Goal: Task Accomplishment & Management: Use online tool/utility

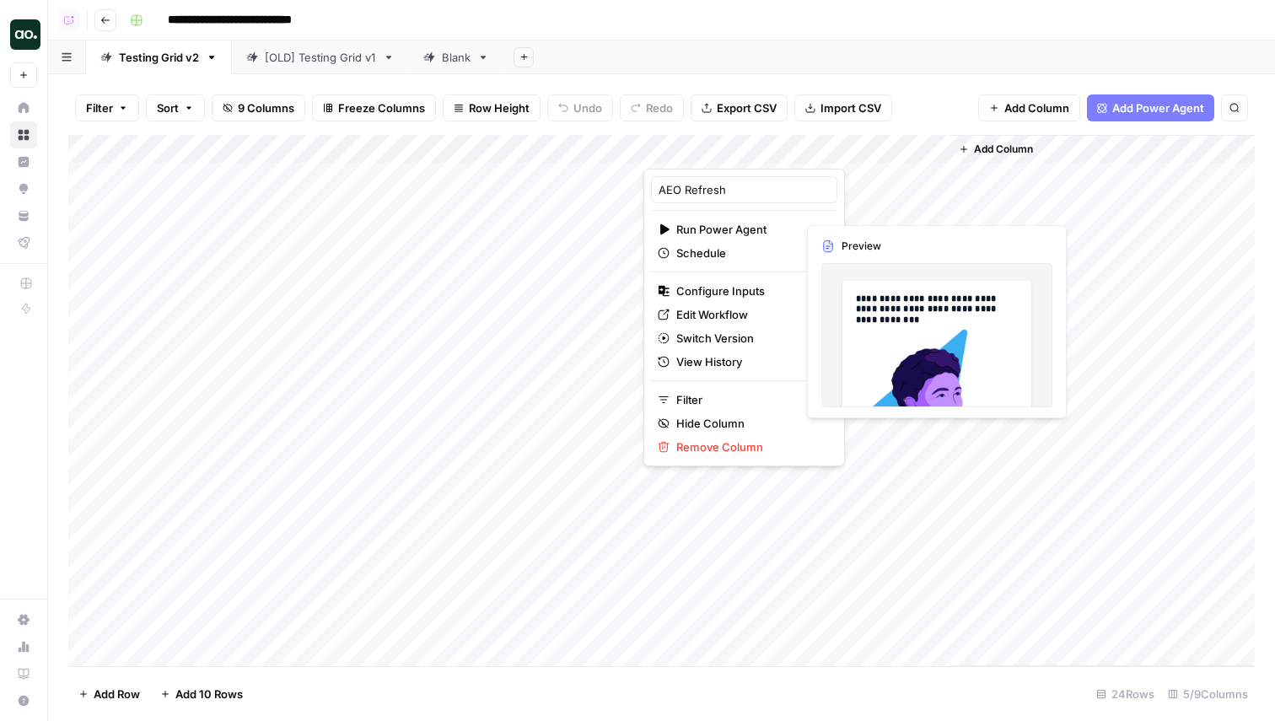
click at [901, 80] on div "Filter Sort 9 Columns Freeze Columns Row Height Undo Redo Export CSV Import CSV…" at bounding box center [661, 397] width 1227 height 647
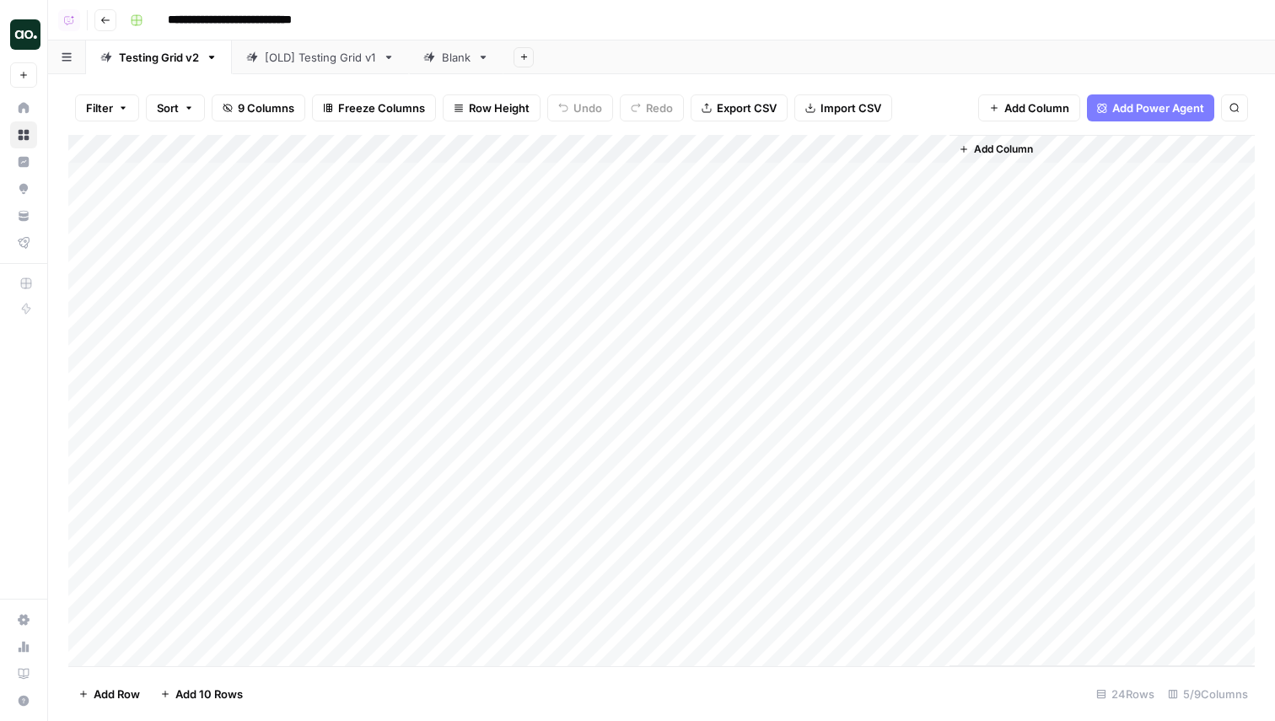
click at [764, 145] on div "Add Column" at bounding box center [661, 400] width 1186 height 531
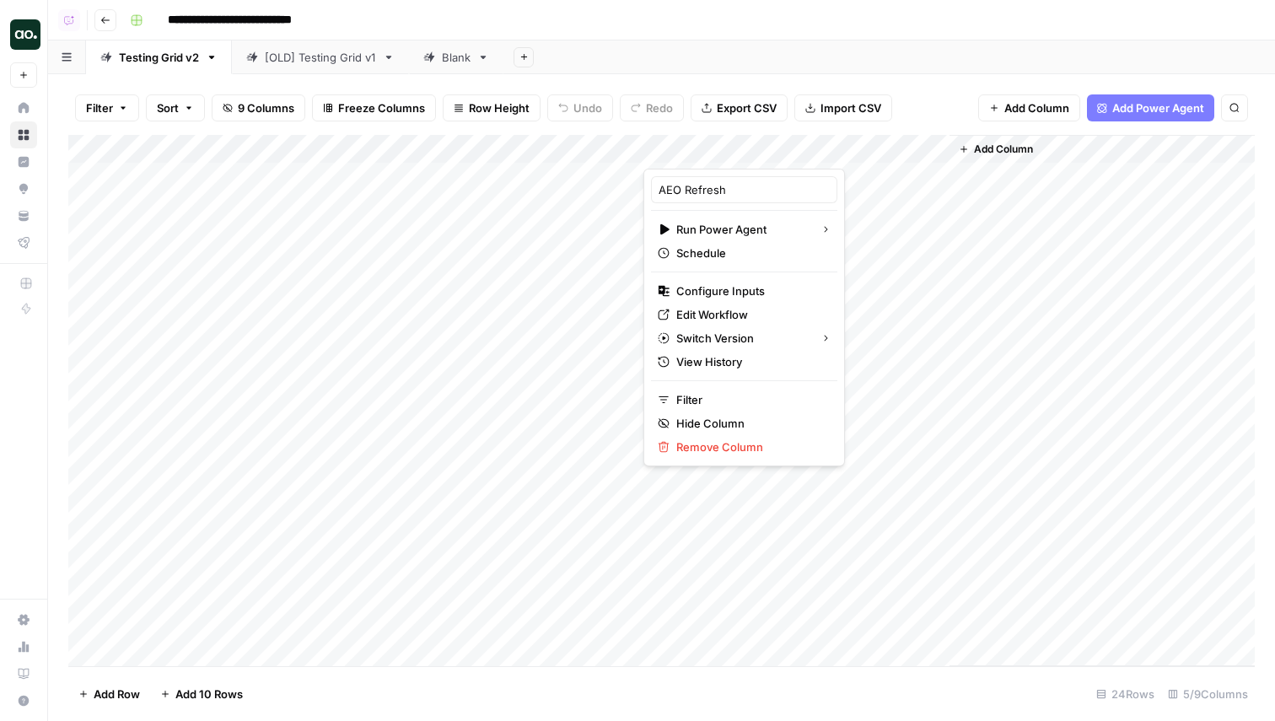
click at [857, 58] on div "Add Sheet" at bounding box center [889, 57] width 772 height 34
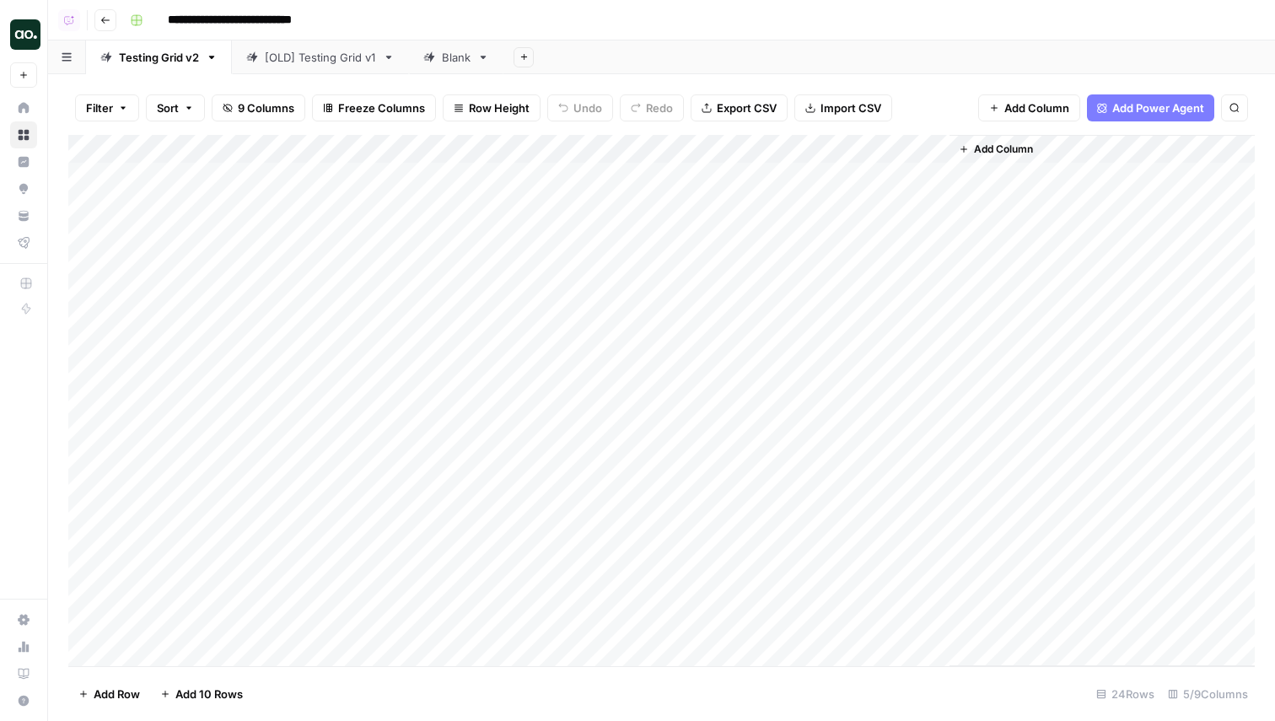
click at [909, 176] on div "Add Column" at bounding box center [661, 400] width 1186 height 531
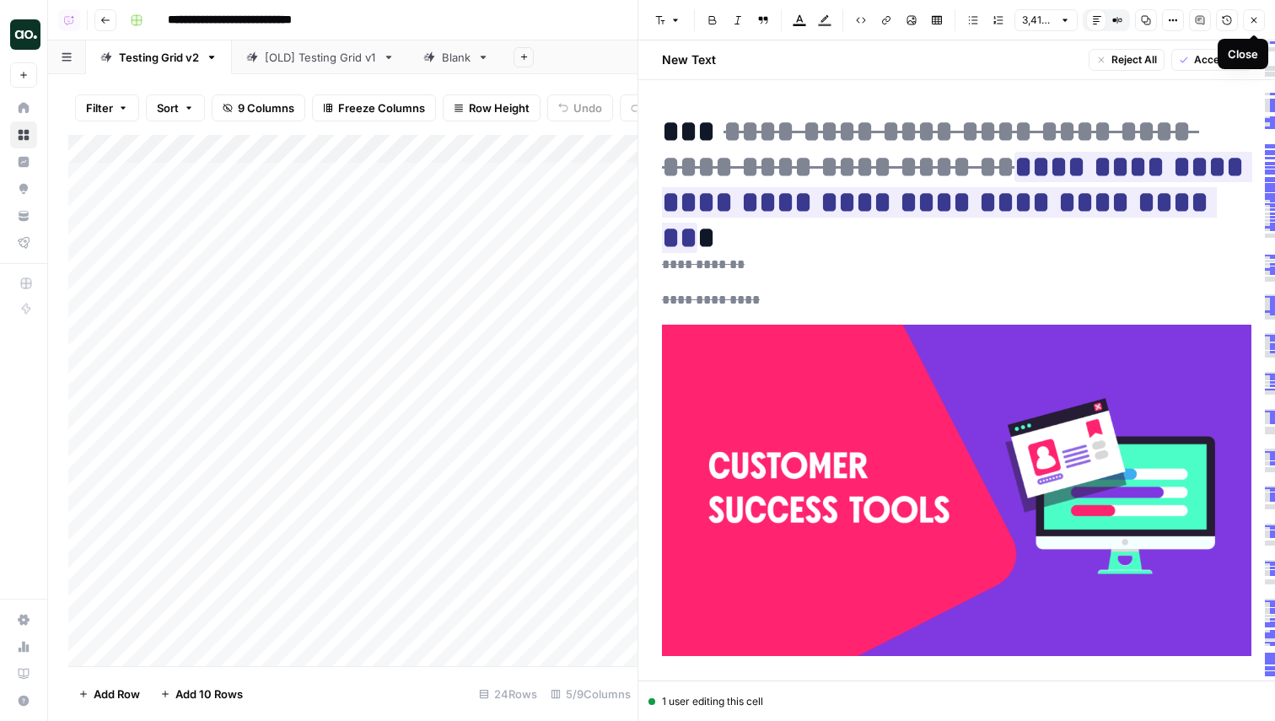
click at [1251, 16] on icon "button" at bounding box center [1254, 20] width 10 height 10
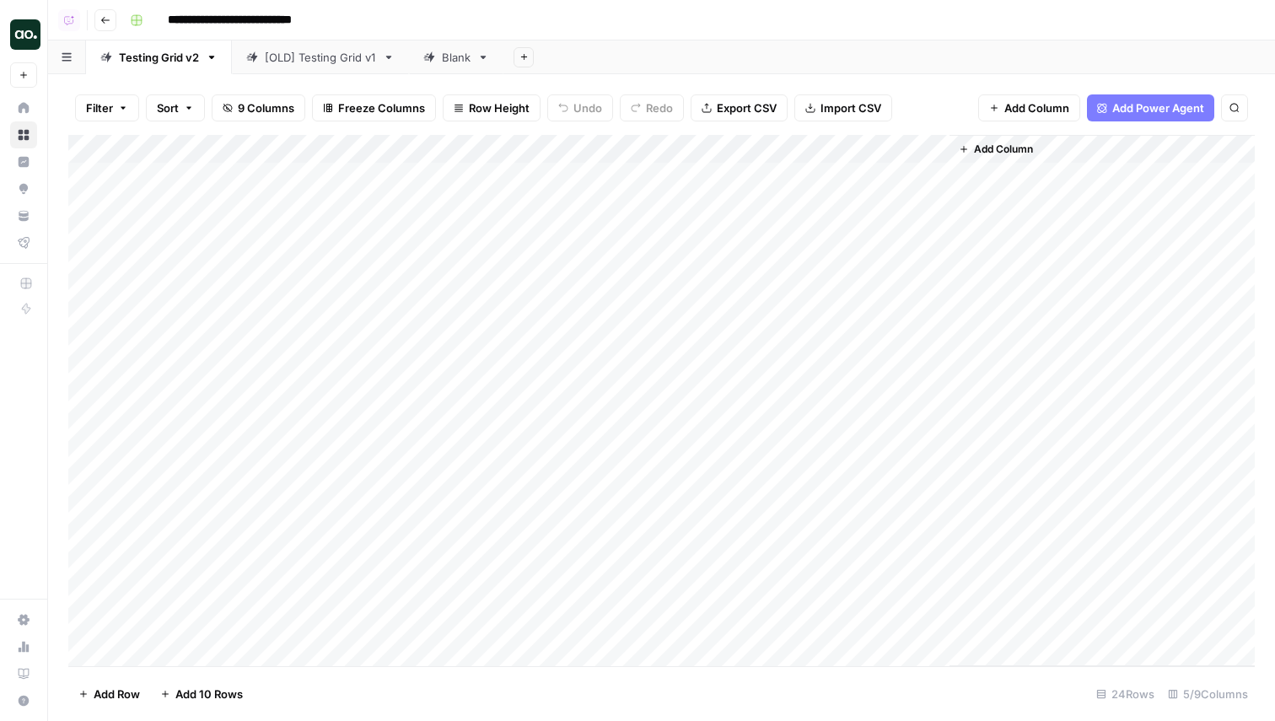
click at [761, 145] on div "Add Column" at bounding box center [661, 400] width 1186 height 531
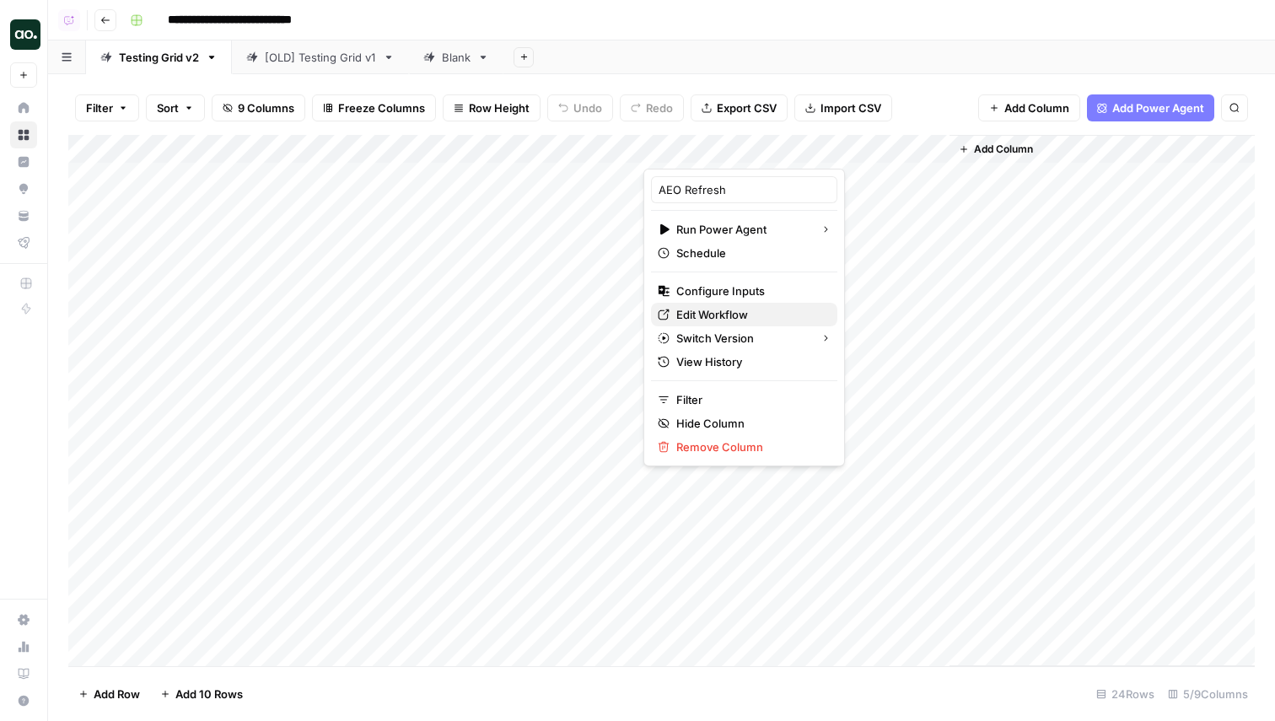
click at [701, 311] on span "Edit Workflow" at bounding box center [750, 314] width 148 height 17
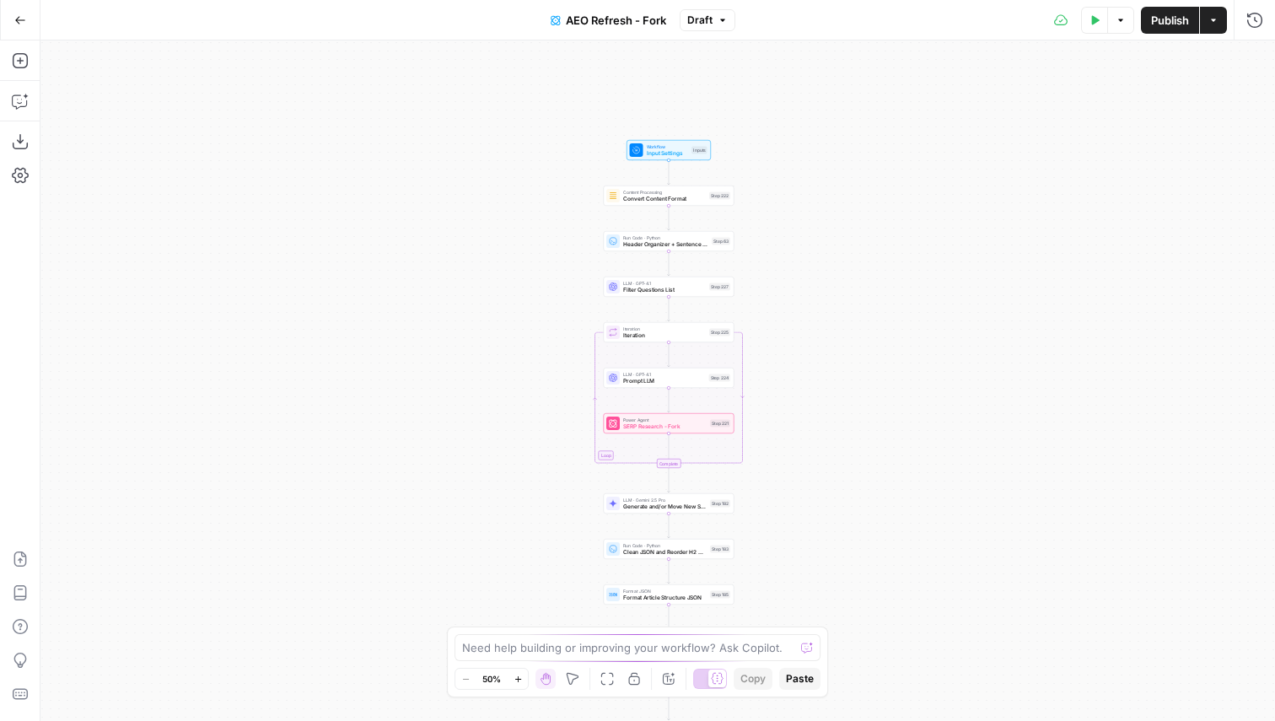
drag, startPoint x: 819, startPoint y: 148, endPoint x: 827, endPoint y: 223, distance: 75.5
click at [827, 223] on div "true false Workflow Input Settings Inputs Content Processing Convert Content Fo…" at bounding box center [657, 380] width 1235 height 681
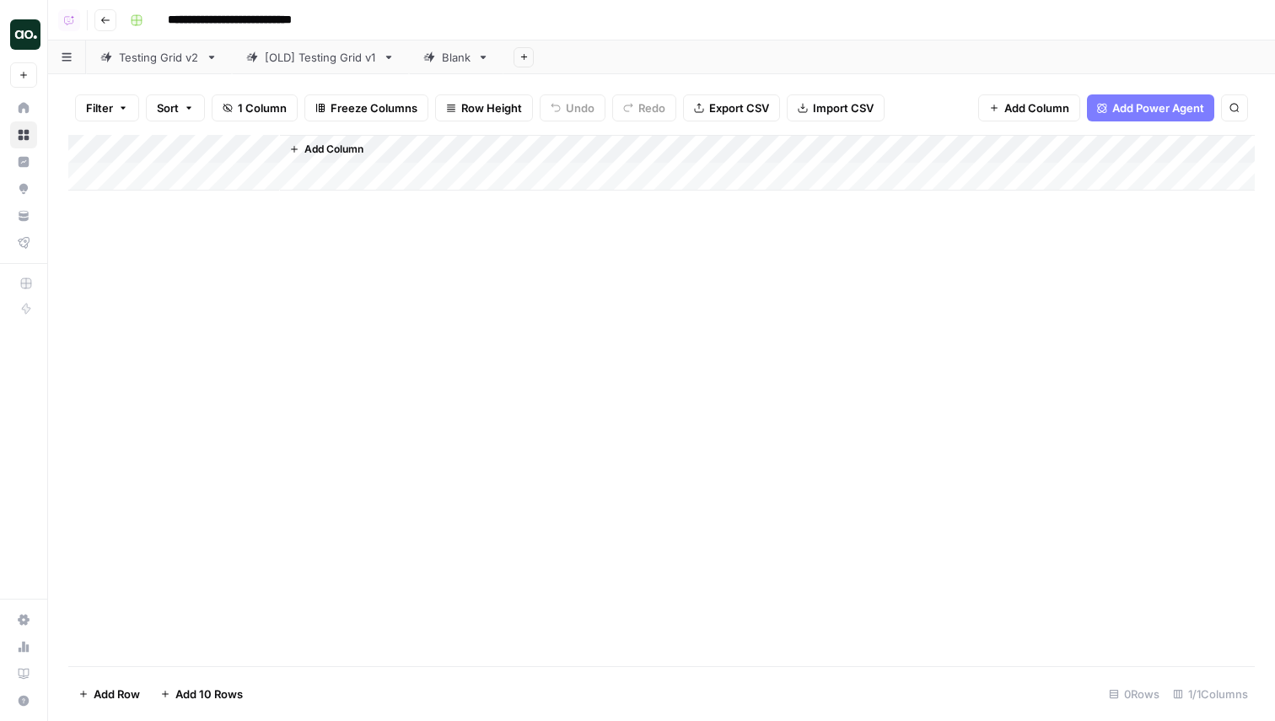
click at [23, 32] on img "Workspace: Justina testing" at bounding box center [25, 34] width 30 height 30
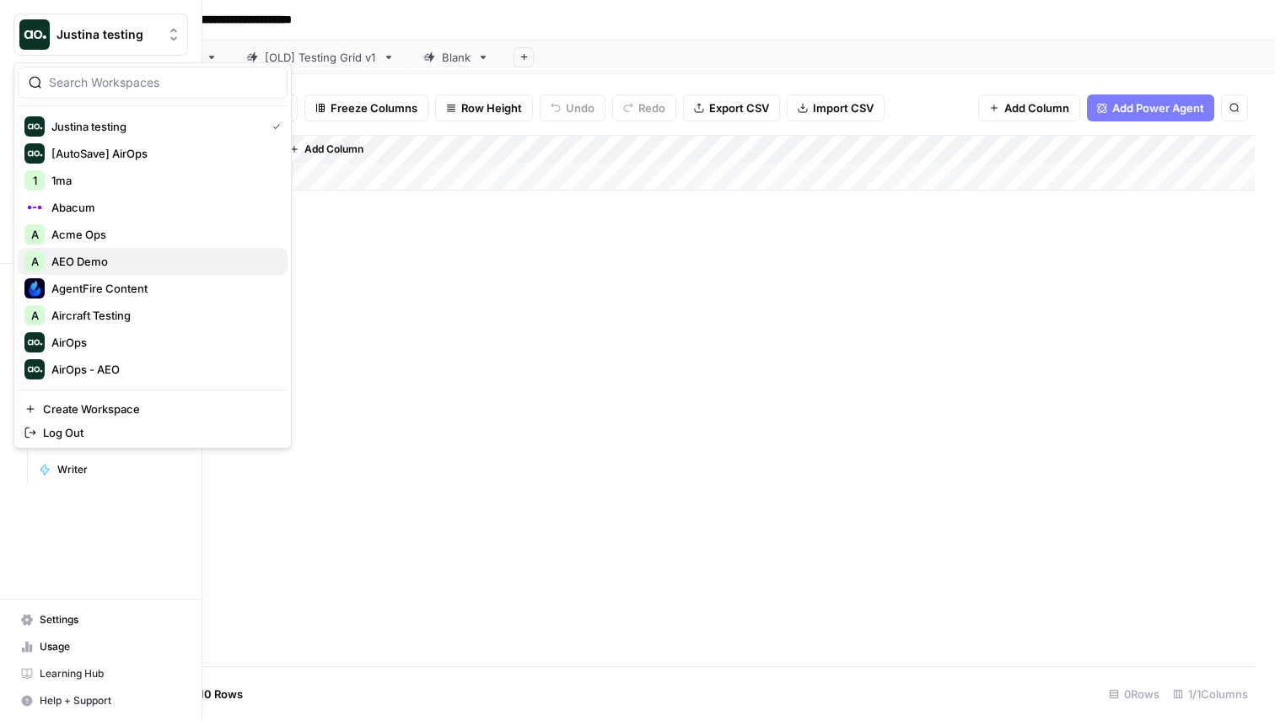
click at [155, 259] on span "AEO Demo" at bounding box center [162, 261] width 223 height 17
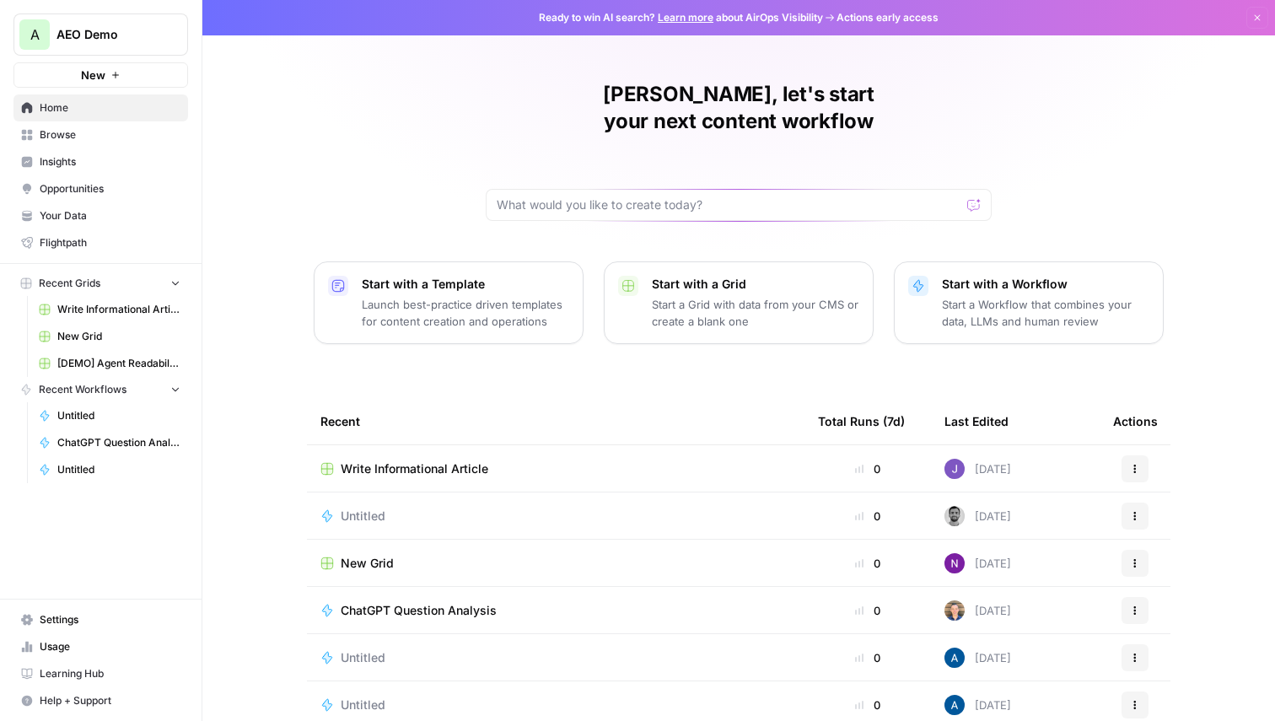
click at [79, 187] on span "Opportunities" at bounding box center [110, 188] width 141 height 15
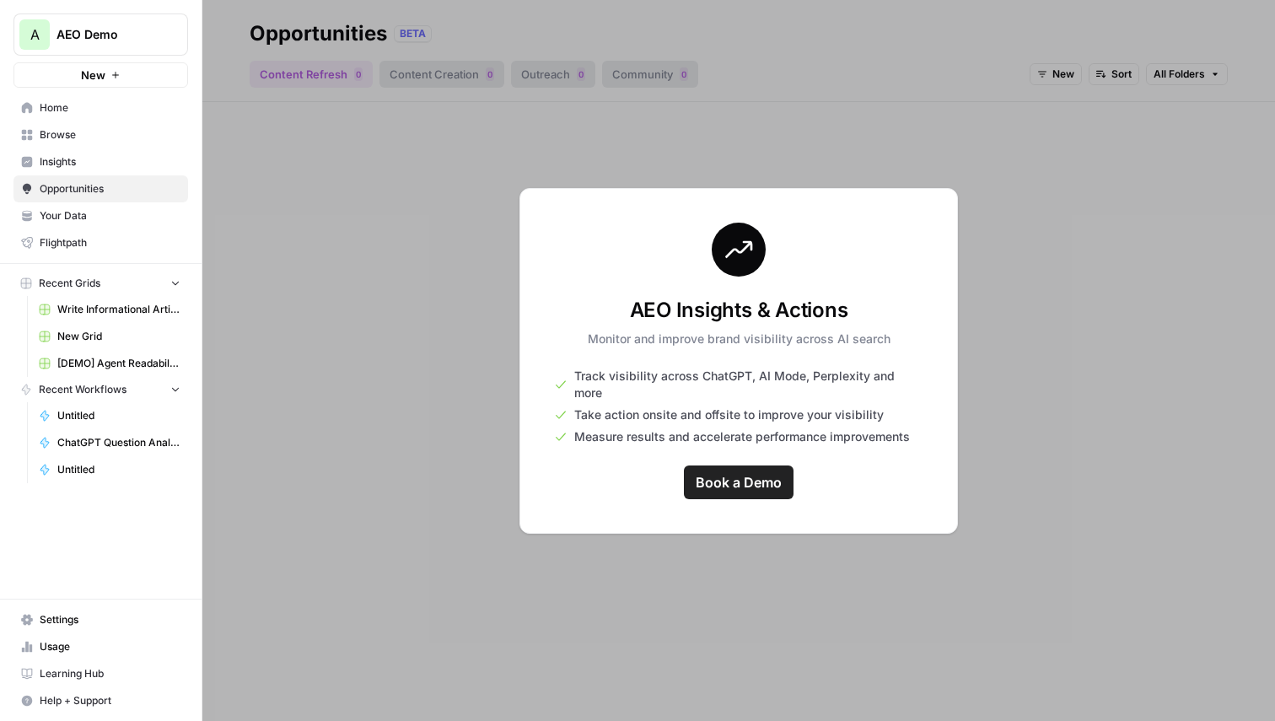
click at [109, 40] on span "AEO Demo" at bounding box center [107, 34] width 102 height 17
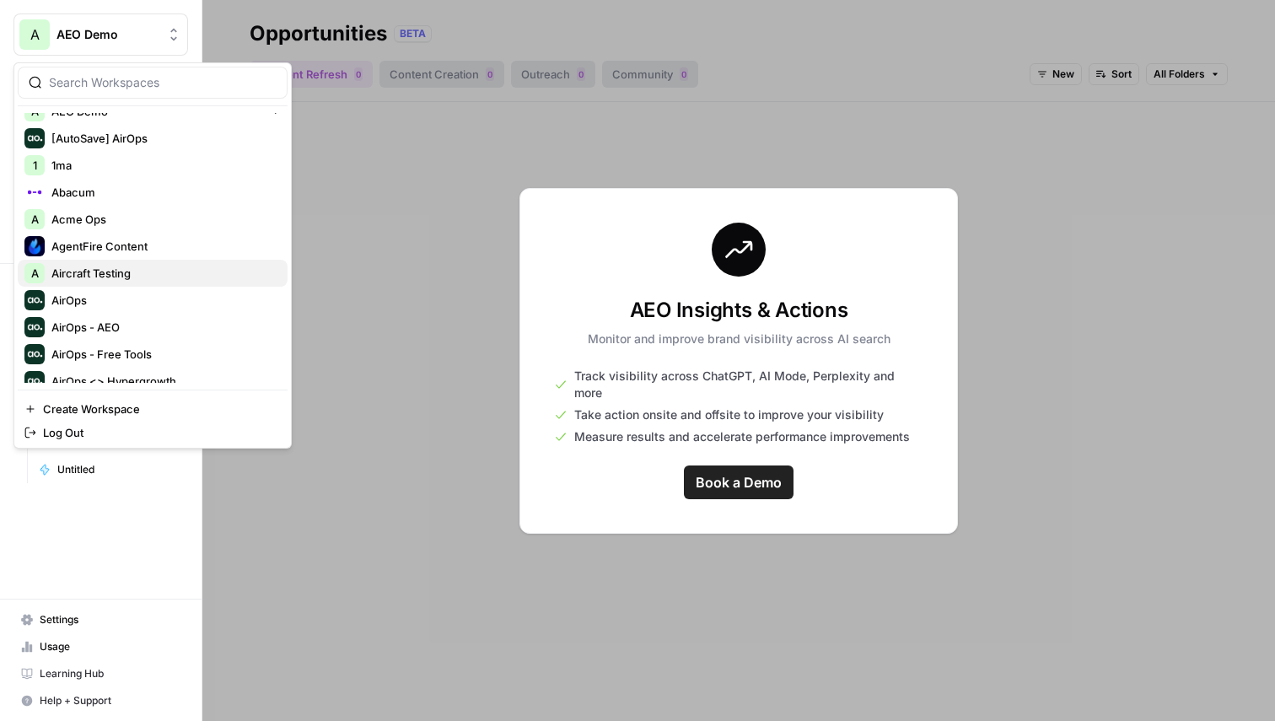
scroll to position [20, 0]
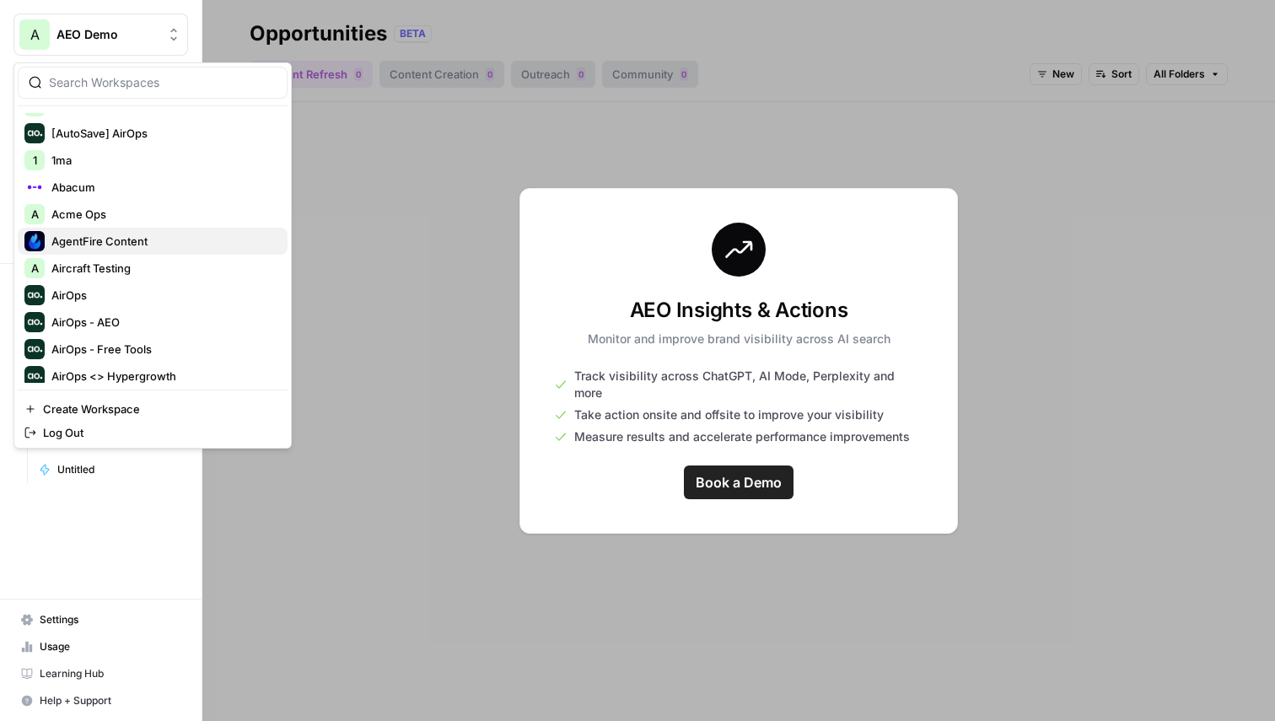
click at [126, 234] on span "AgentFire Content" at bounding box center [162, 241] width 223 height 17
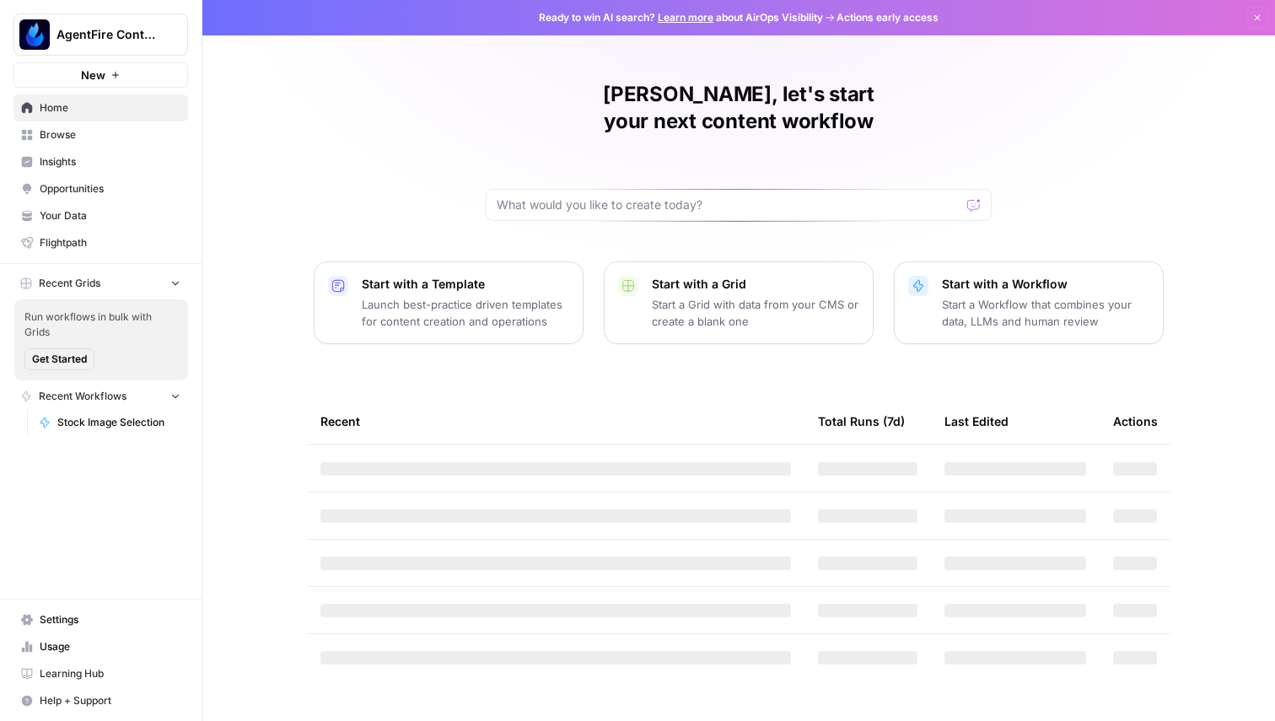
click at [77, 186] on span "Opportunities" at bounding box center [110, 188] width 141 height 15
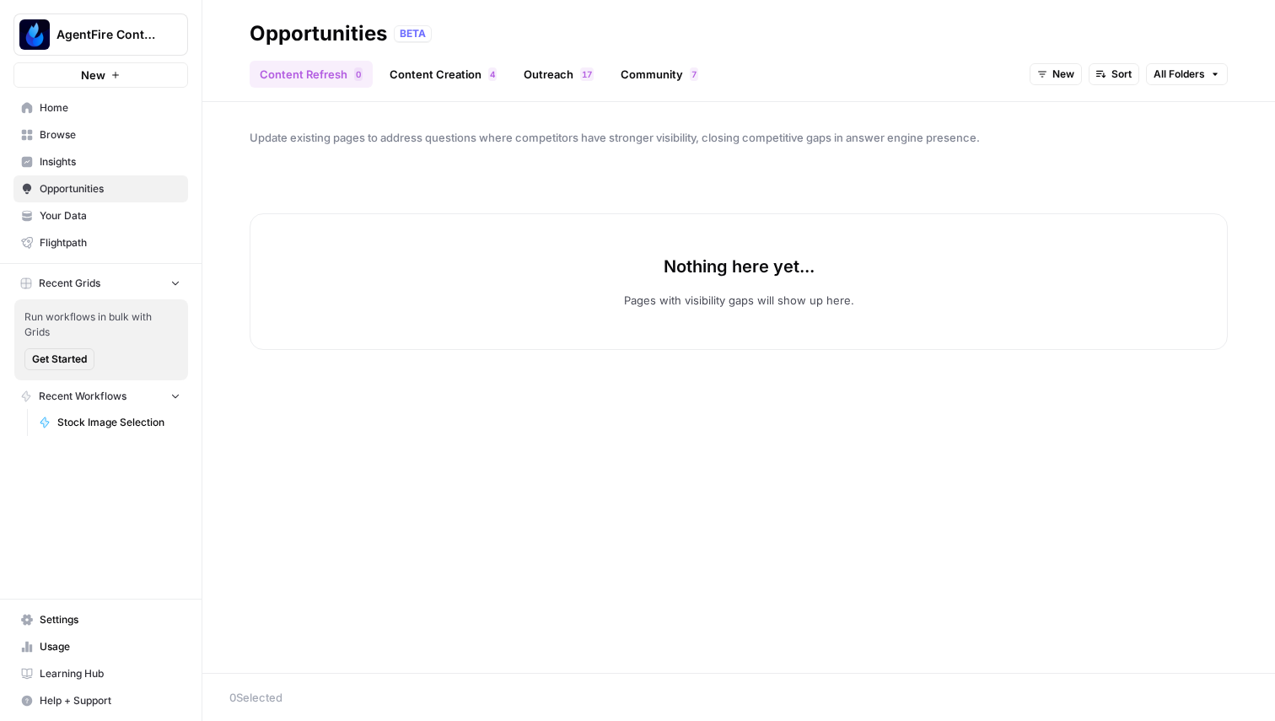
click at [438, 87] on link "Content Creation 4" at bounding box center [442, 74] width 127 height 27
